Goal: Obtain resource: Download file/media

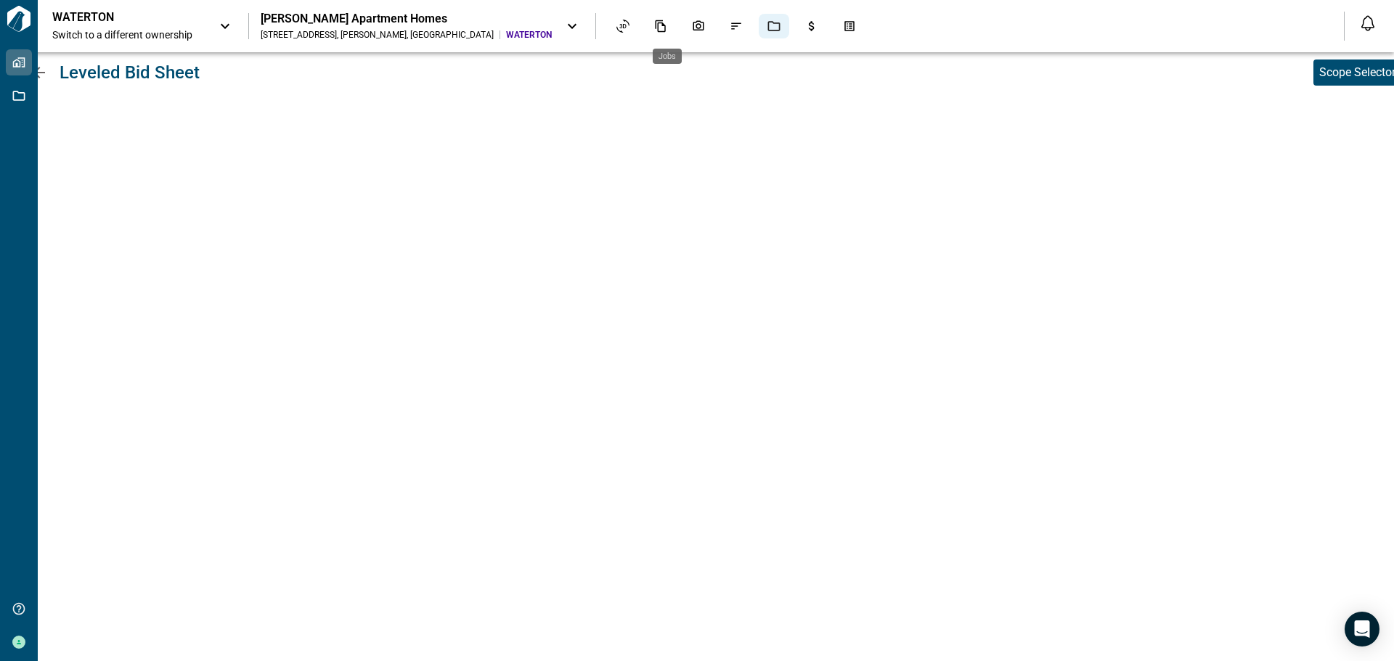
click at [767, 25] on icon "Jobs" at bounding box center [773, 26] width 13 height 13
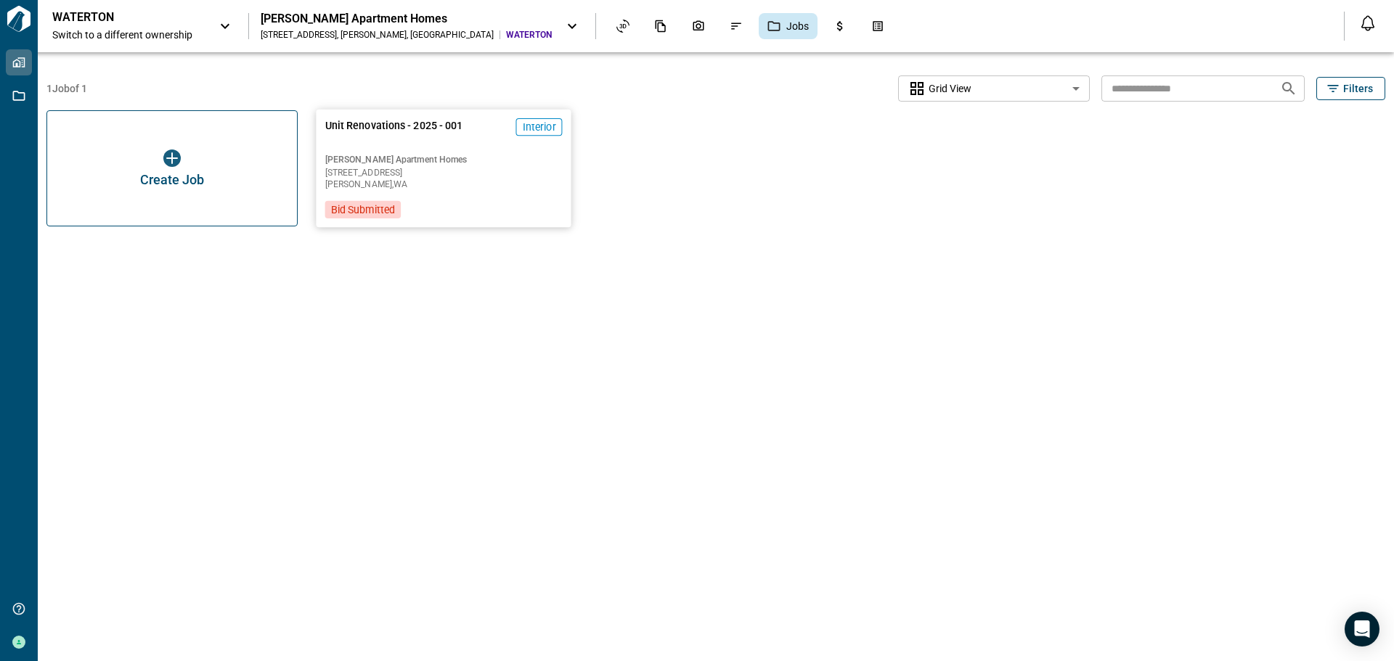
click at [396, 189] on span "Edmonds , WA" at bounding box center [443, 184] width 237 height 9
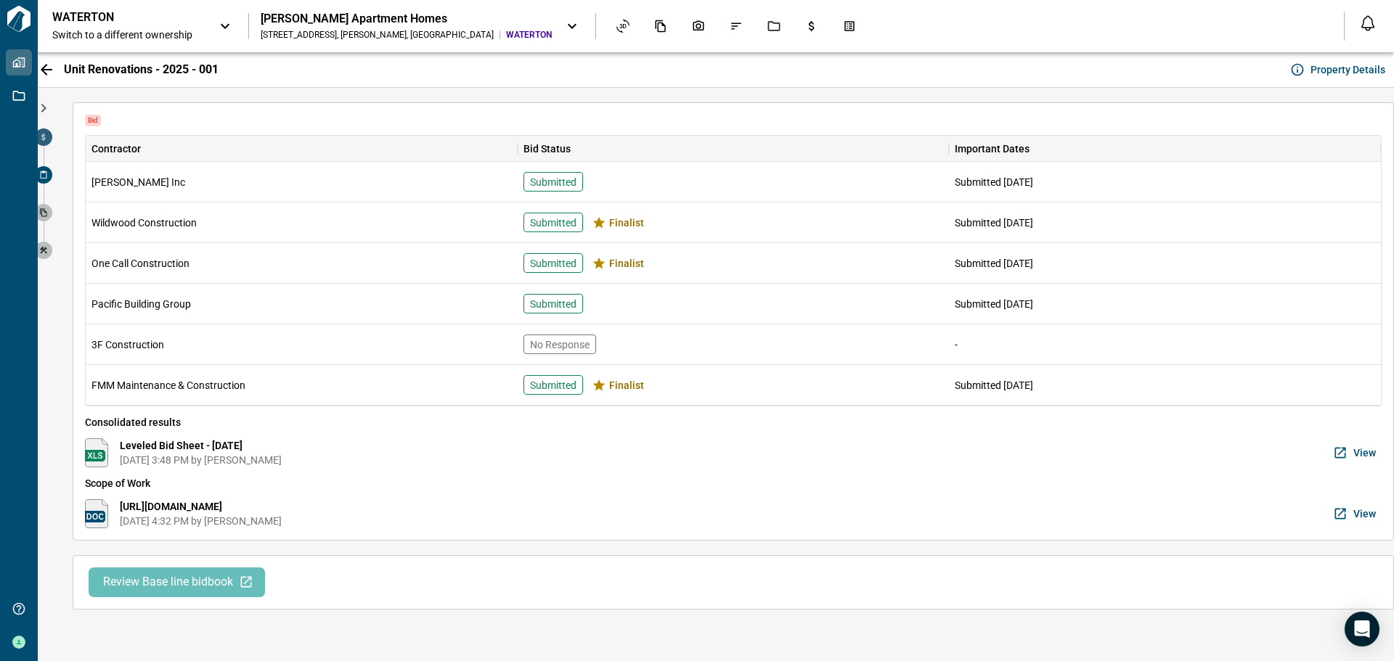
click at [46, 139] on icon at bounding box center [43, 137] width 9 height 9
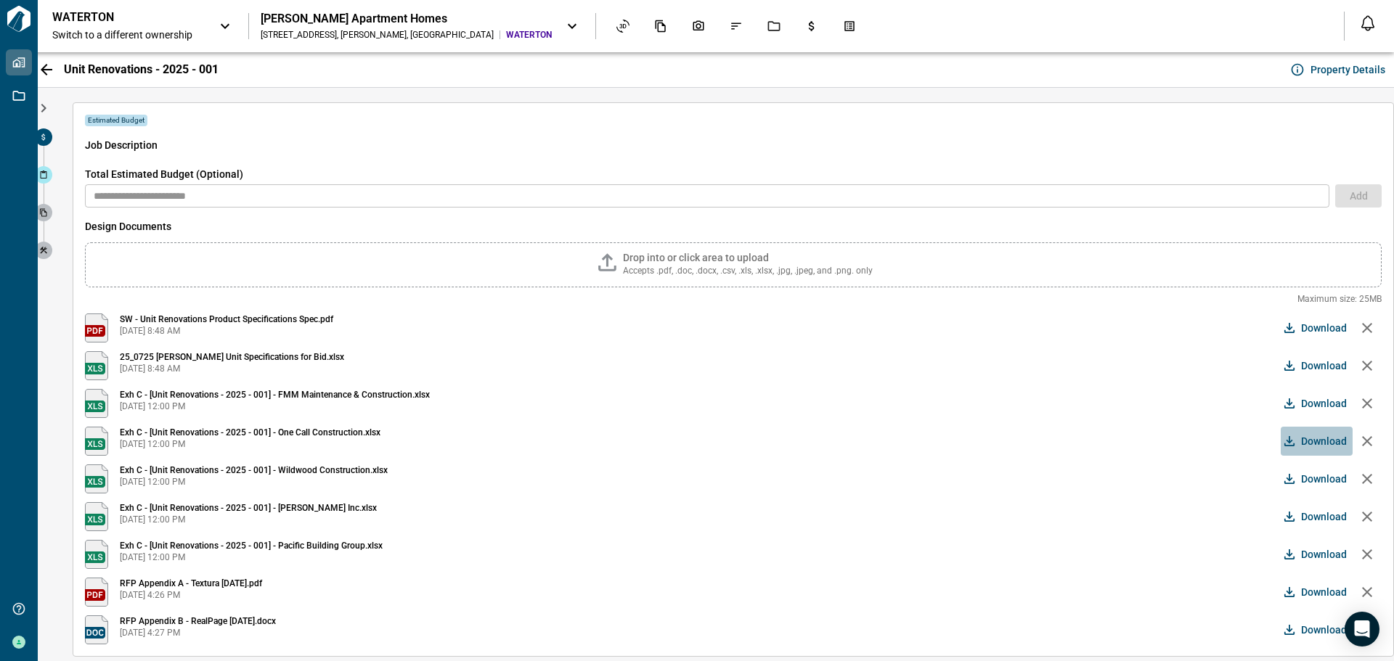
click at [1301, 436] on span "Download" at bounding box center [1324, 441] width 46 height 15
click at [1317, 401] on span "Download" at bounding box center [1324, 403] width 46 height 15
click at [1301, 481] on span "Download" at bounding box center [1324, 479] width 46 height 15
click at [1308, 552] on span "Download" at bounding box center [1324, 554] width 46 height 15
click at [1312, 512] on span "Download" at bounding box center [1324, 517] width 46 height 15
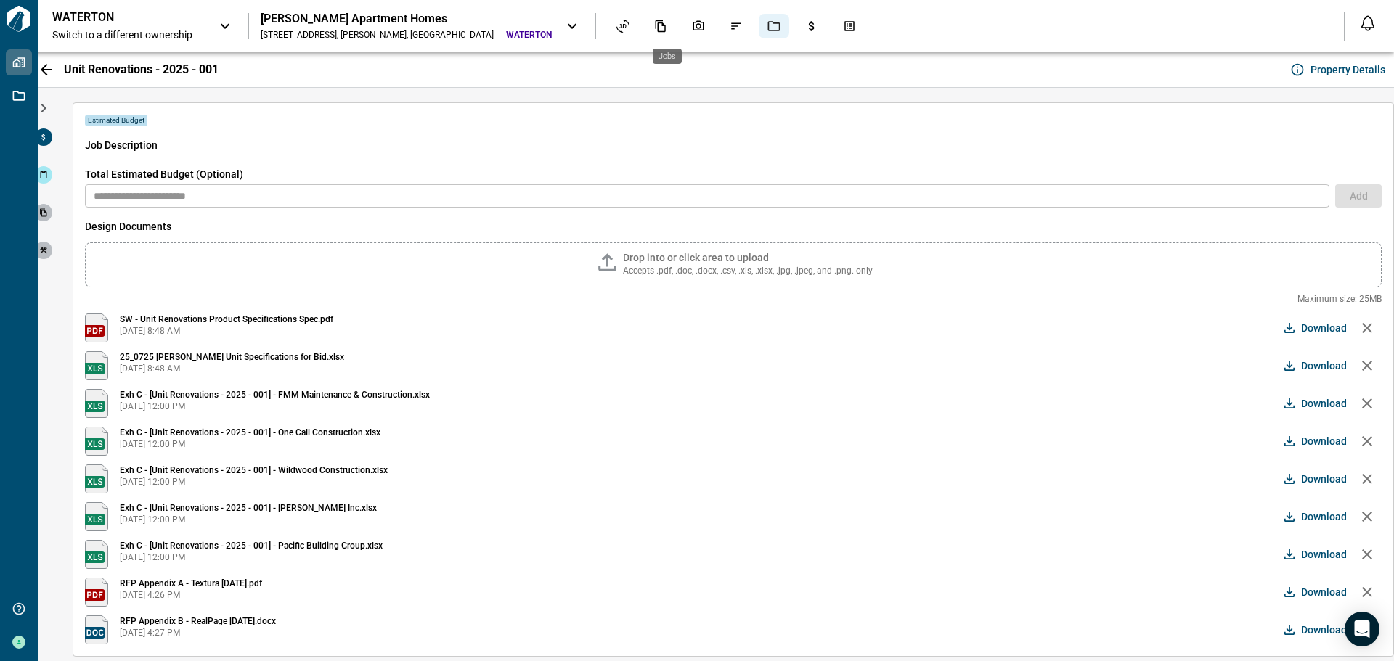
click at [759, 30] on div "Jobs" at bounding box center [774, 26] width 30 height 25
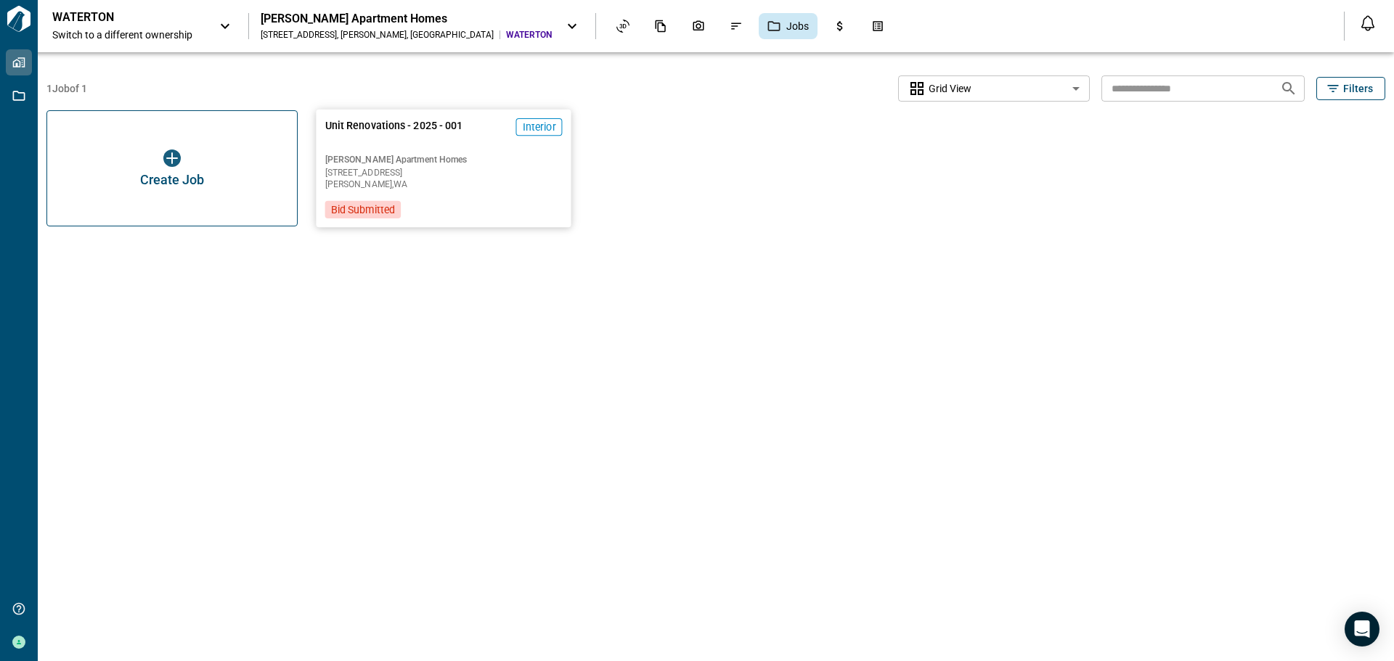
click at [480, 166] on div "Brackett Apartment Homes 9501 244th St SW Edmonds , WA" at bounding box center [443, 172] width 237 height 36
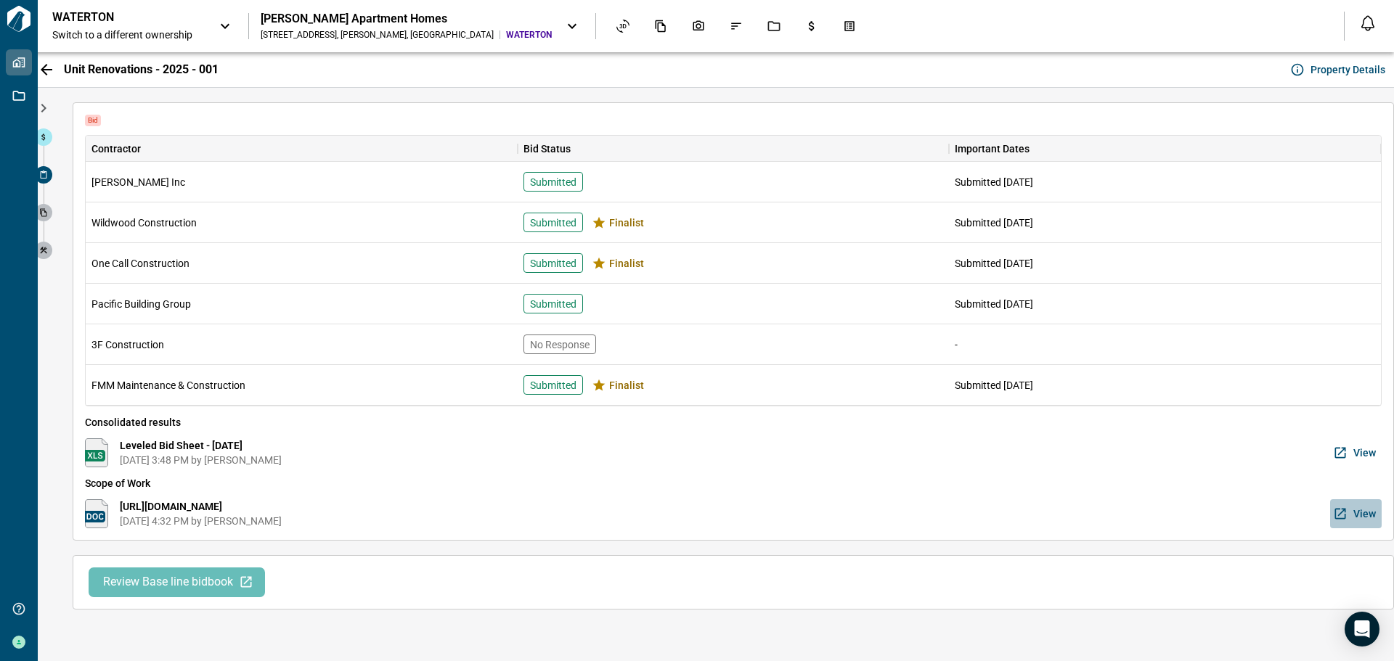
click at [1360, 512] on span "View" at bounding box center [1364, 514] width 23 height 15
click at [195, 588] on span "Review Base line bidbook" at bounding box center [168, 582] width 130 height 15
click at [1344, 452] on icon "button" at bounding box center [1340, 453] width 15 height 15
